Goal: Task Accomplishment & Management: Use online tool/utility

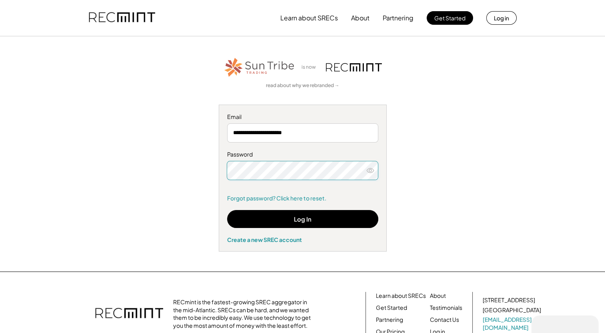
click at [371, 169] on icon at bounding box center [370, 171] width 8 height 8
click at [445, 153] on div "**********" at bounding box center [302, 154] width 493 height 196
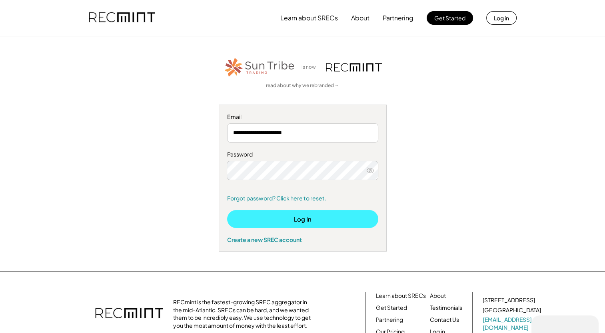
click at [304, 219] on button "Log In" at bounding box center [302, 219] width 151 height 18
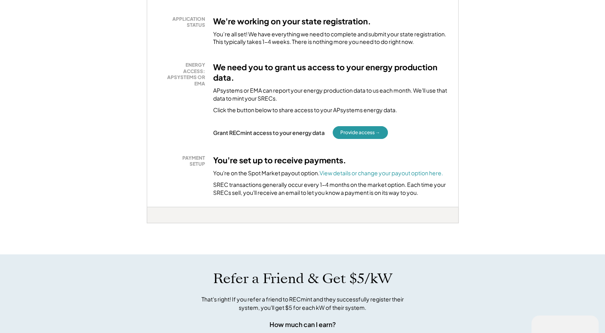
scroll to position [120, 0]
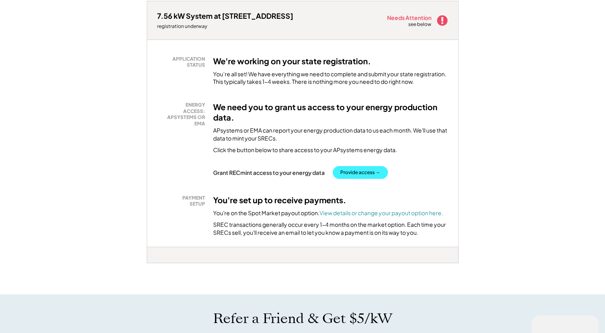
click at [362, 173] on button "Provide access →" at bounding box center [360, 172] width 55 height 13
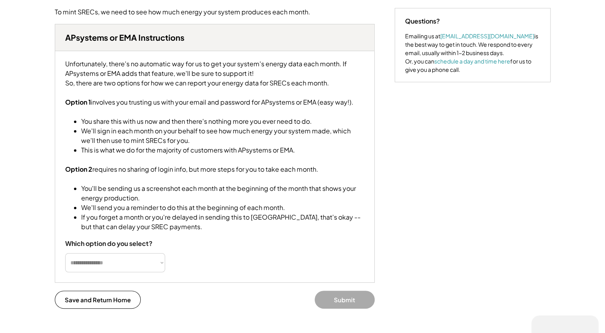
scroll to position [120, 0]
